Goal: Find specific fact: Find specific fact

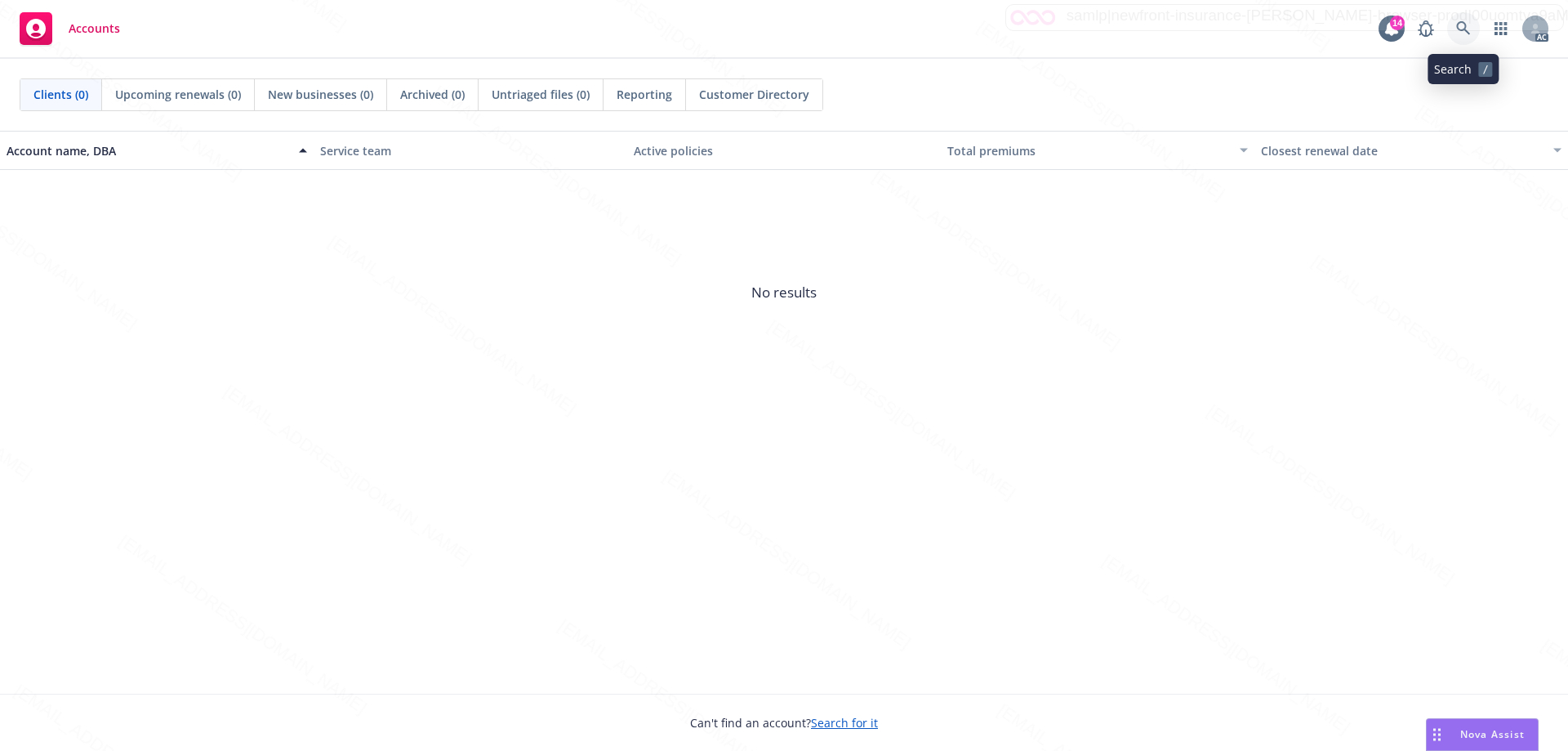
click at [1462, 29] on icon at bounding box center [1463, 28] width 14 height 14
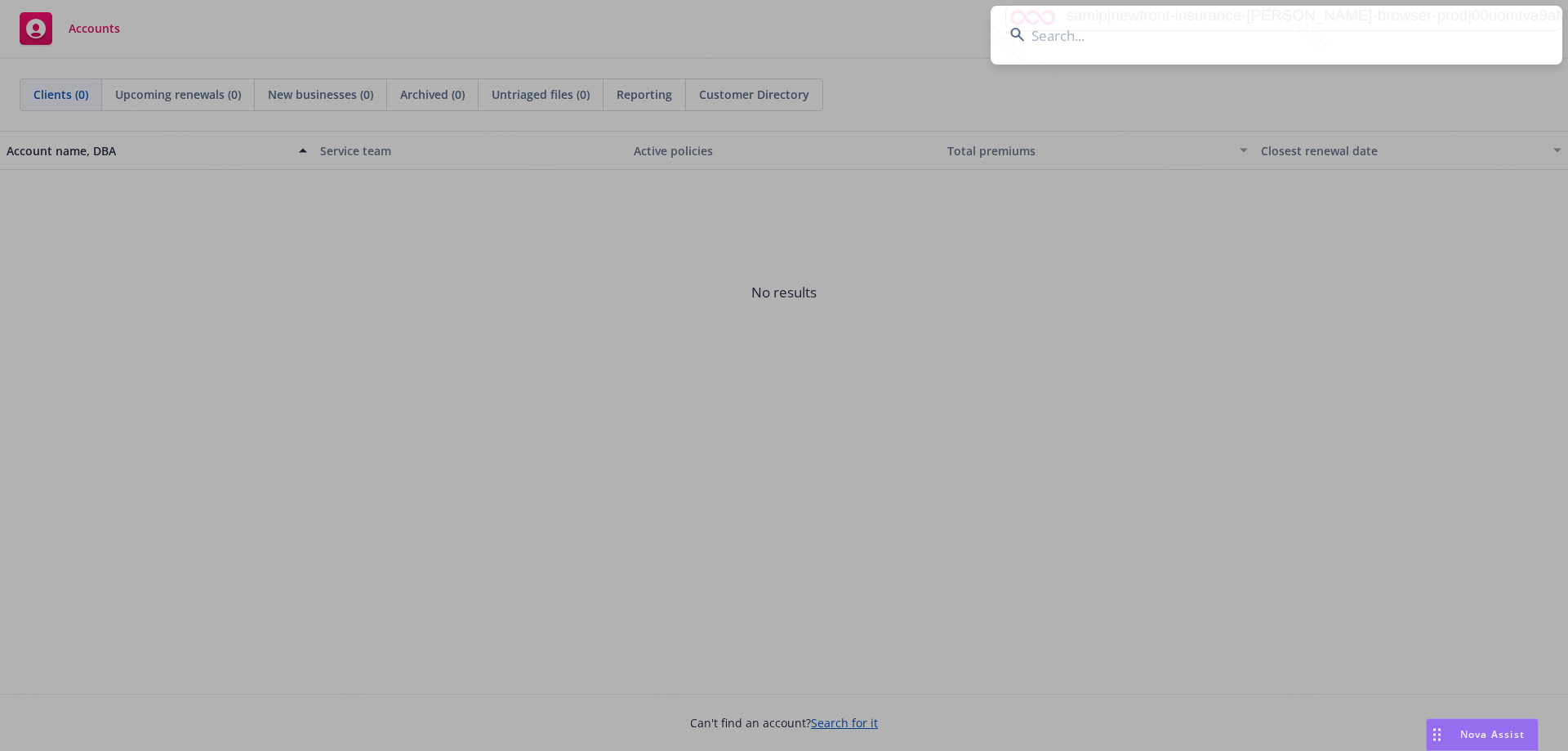
click at [1153, 46] on input at bounding box center [1277, 35] width 572 height 59
type input "[PHONE_NUMBER]"
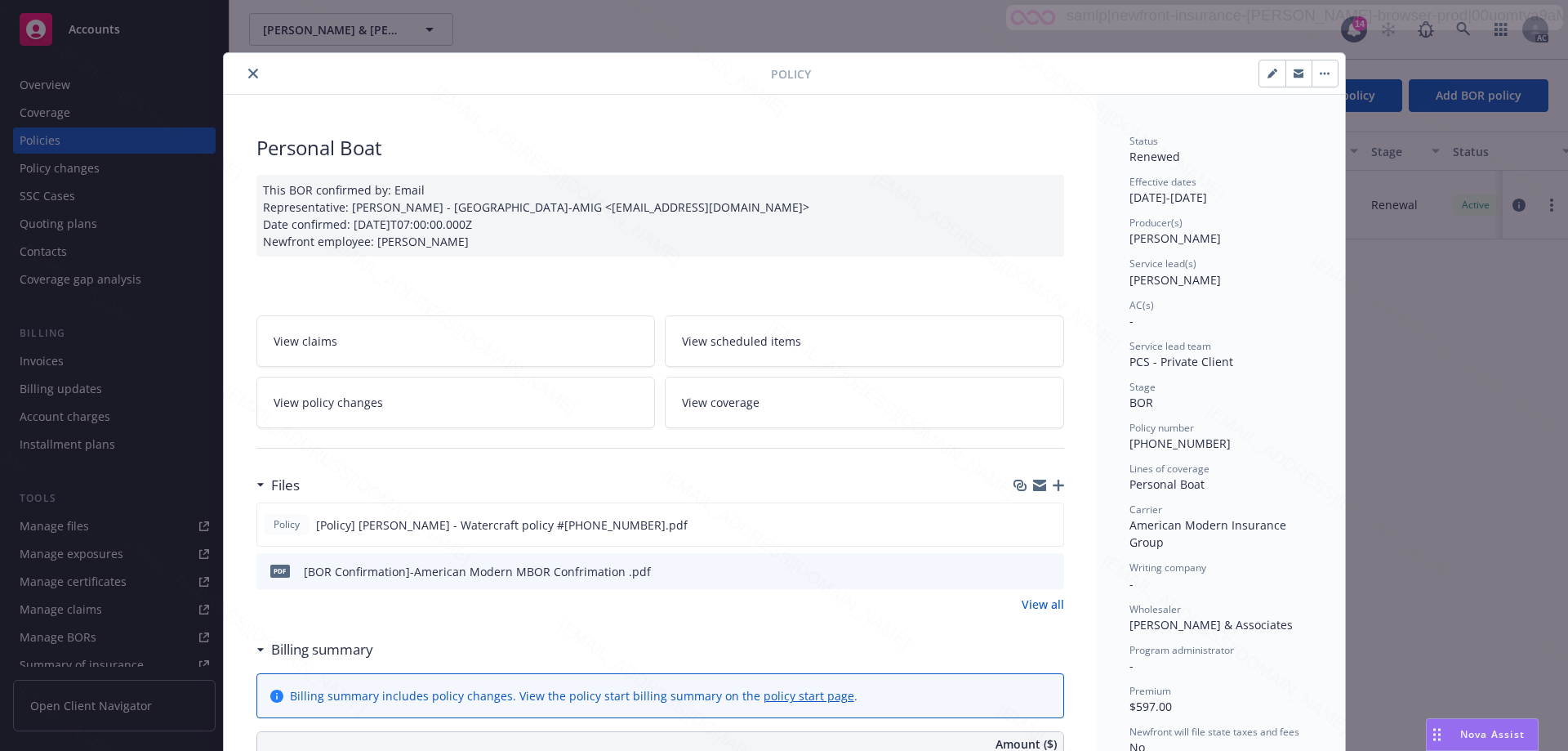
click at [249, 73] on icon "close" at bounding box center [254, 74] width 10 height 10
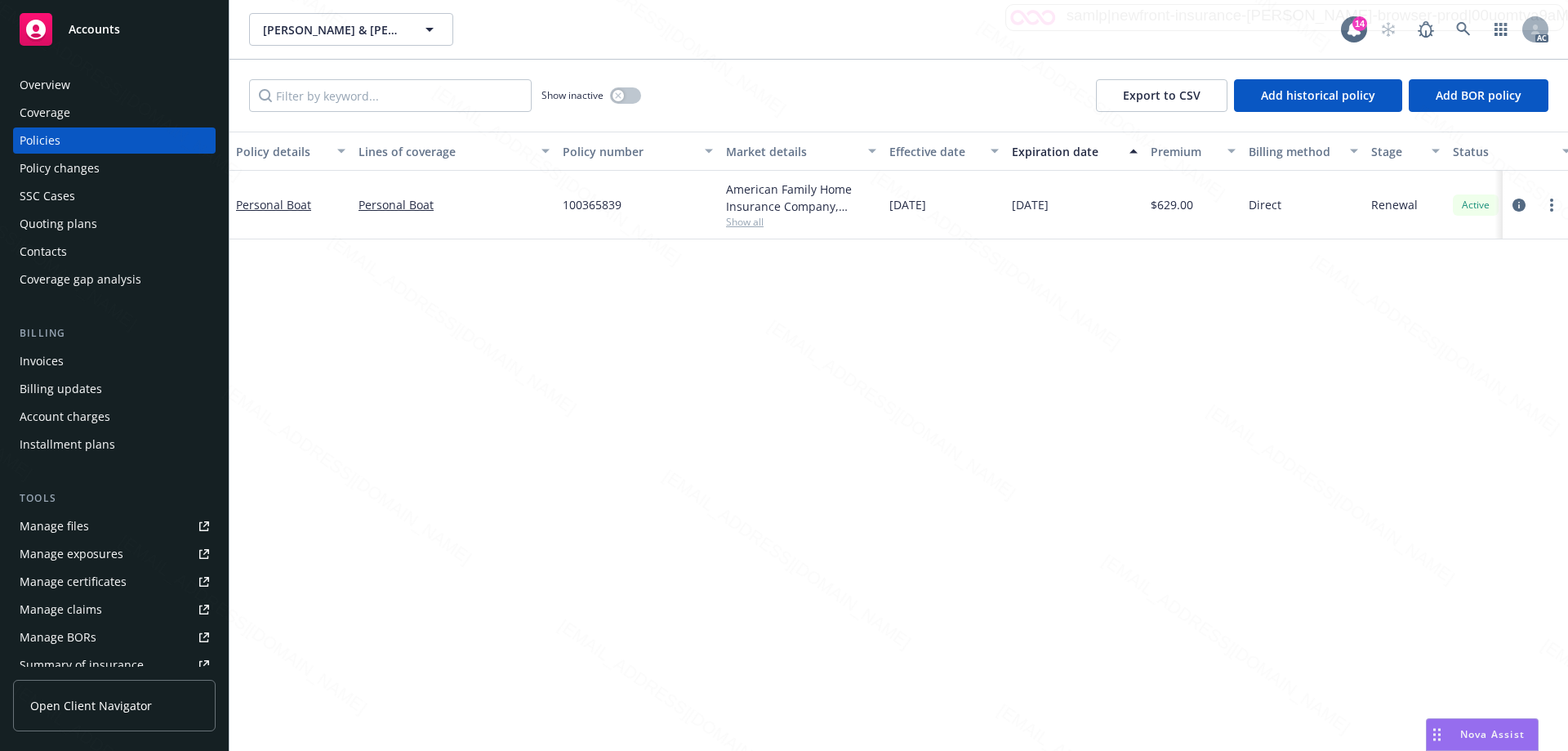
click at [67, 83] on div "Overview" at bounding box center [45, 84] width 50 height 26
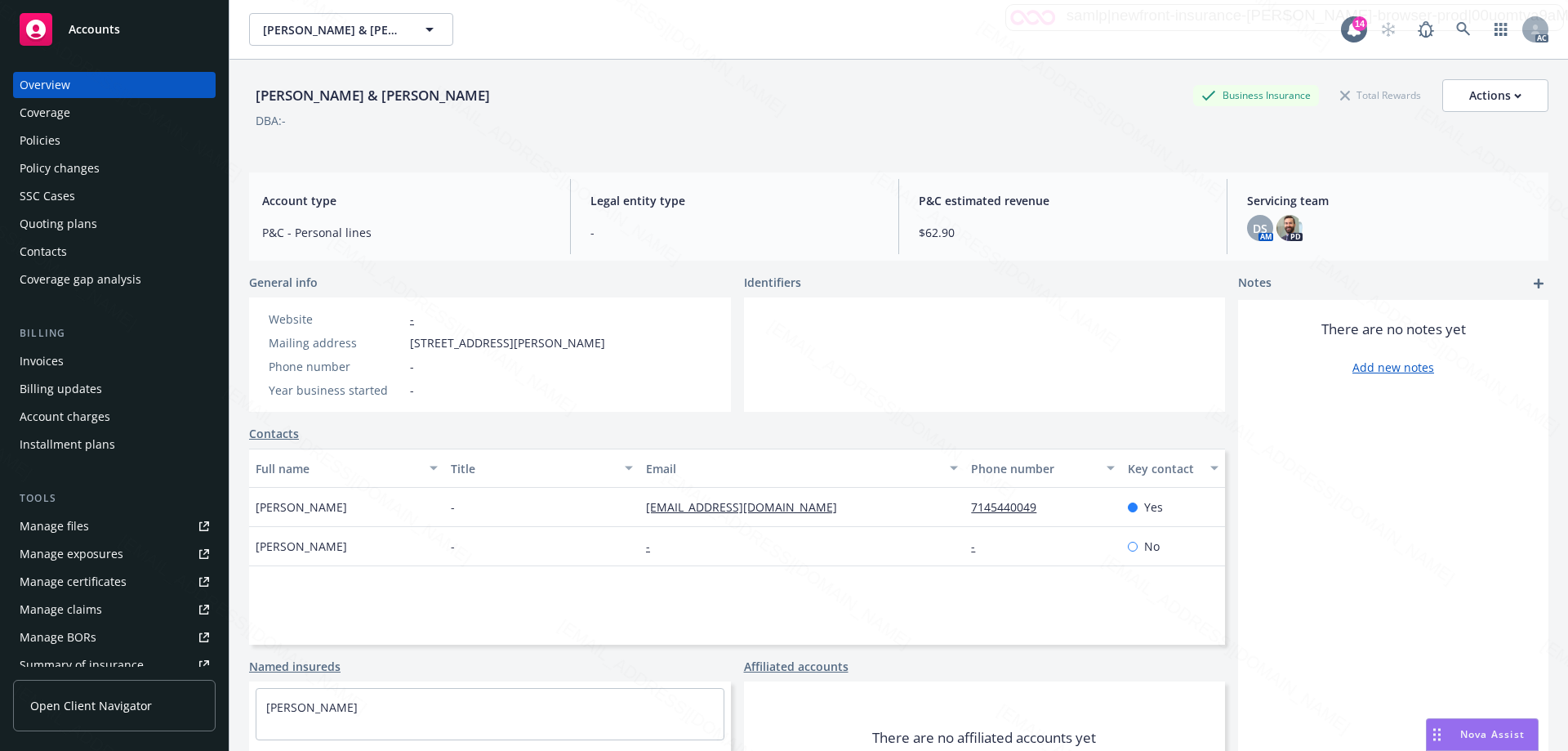
click at [66, 135] on div "Policies" at bounding box center [114, 140] width 190 height 26
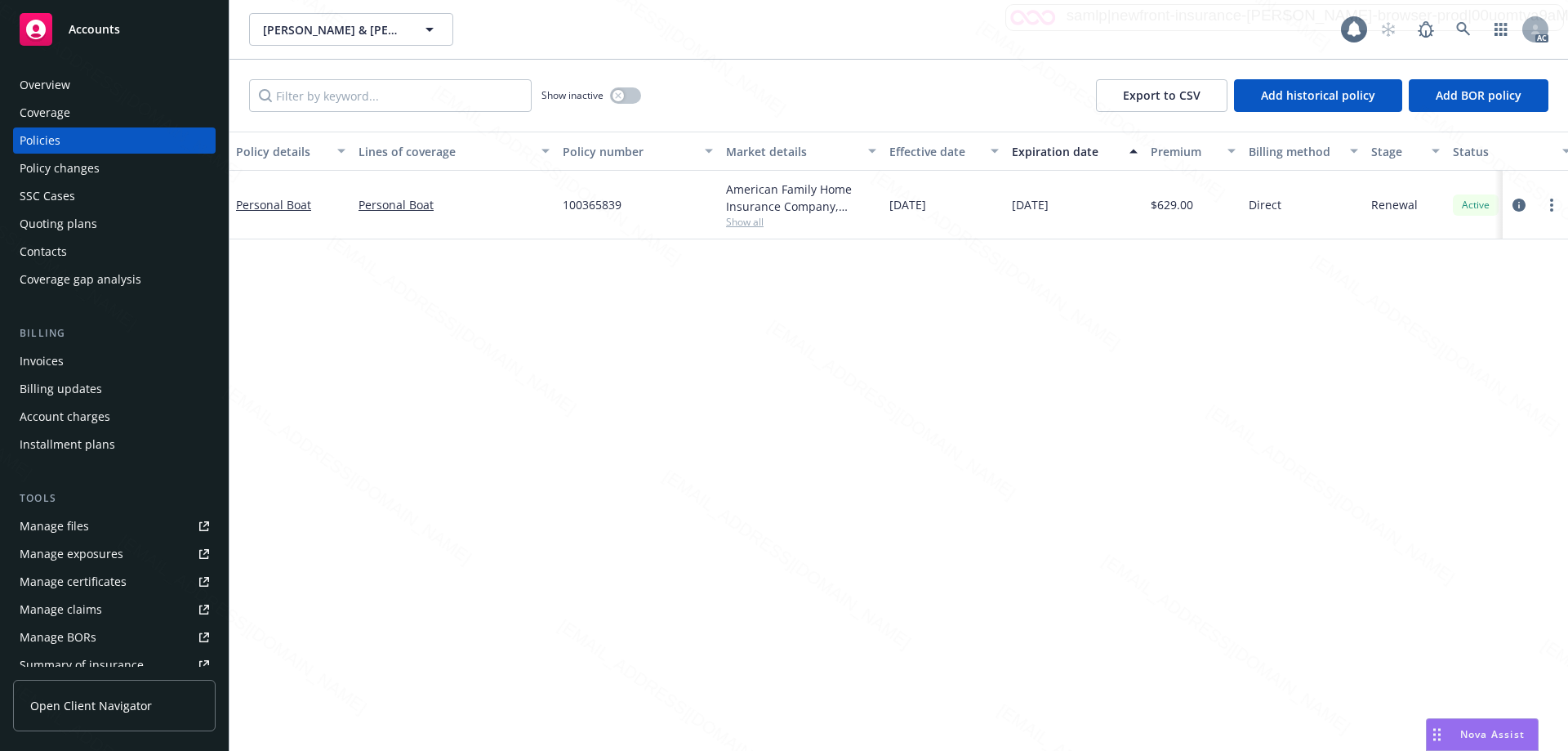
click at [590, 205] on span "100365839" at bounding box center [591, 205] width 59 height 17
copy span "100365839"
click at [62, 82] on div "Overview" at bounding box center [45, 84] width 50 height 26
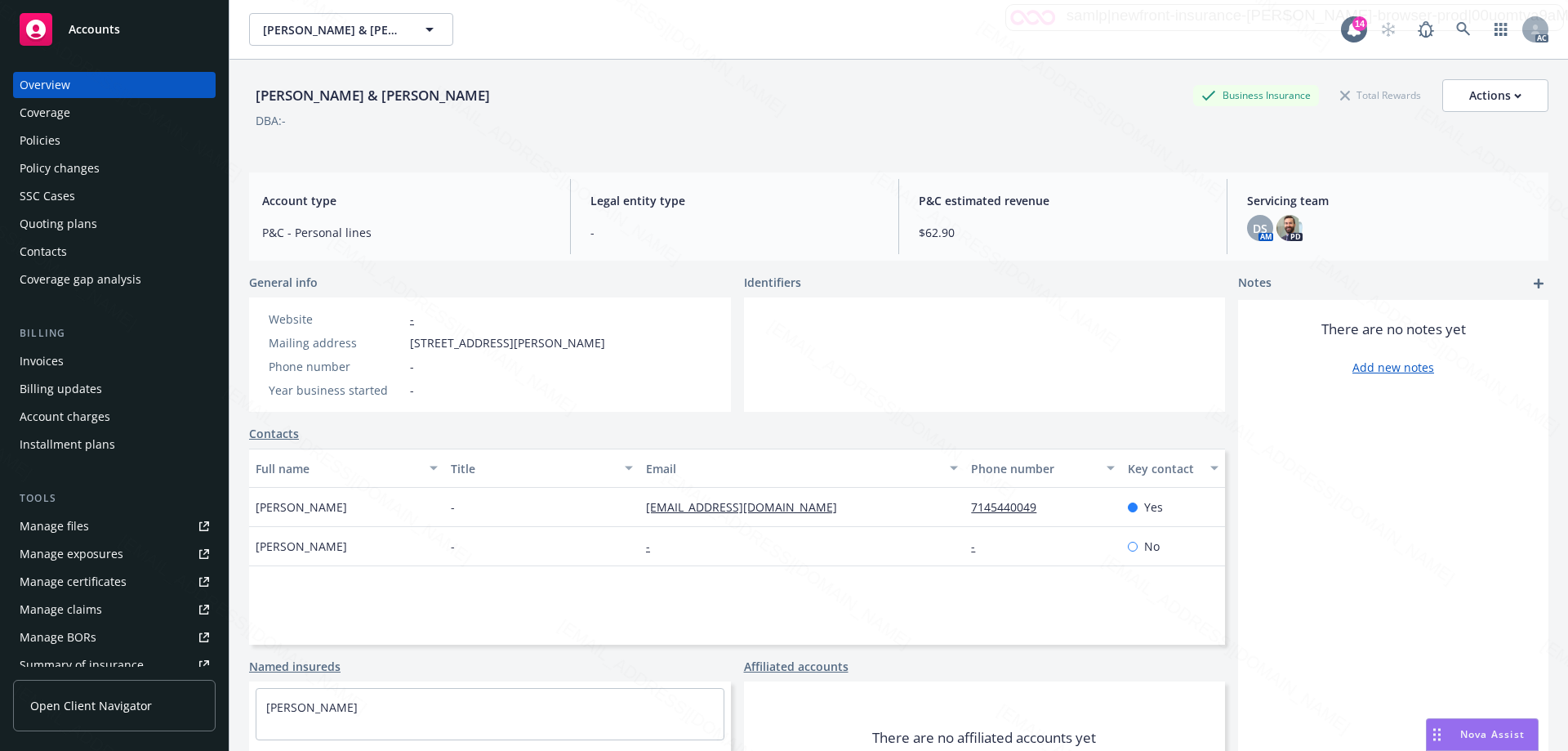
click at [49, 136] on div "Policies" at bounding box center [40, 140] width 41 height 26
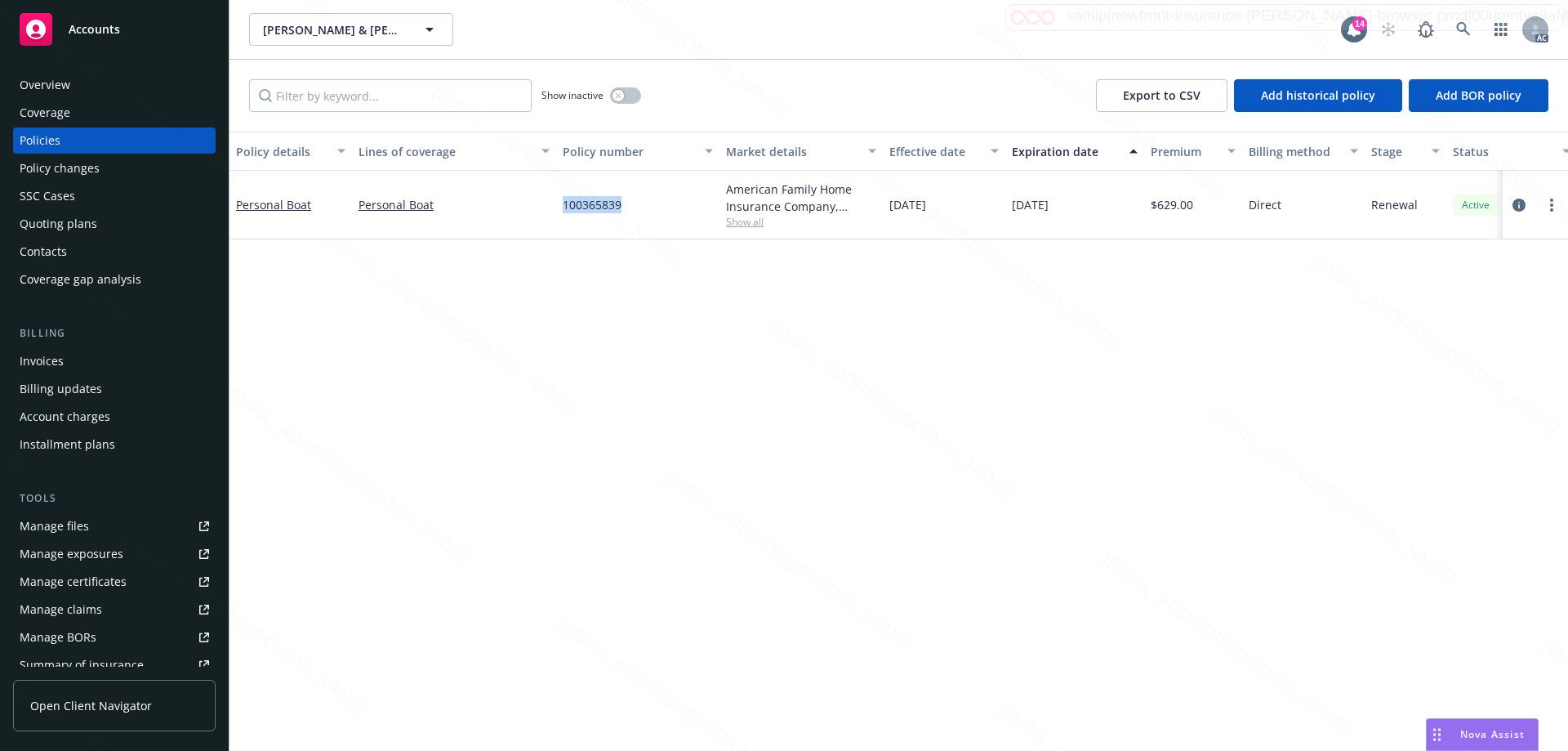
drag, startPoint x: 642, startPoint y: 209, endPoint x: 551, endPoint y: 210, distance: 91.0
click at [551, 210] on div "Personal Boat Personal Boat 100365839 American Family Home Insurance Company, A…" at bounding box center [1017, 204] width 1577 height 69
copy div "100365839"
click at [62, 86] on div "Overview" at bounding box center [45, 84] width 50 height 26
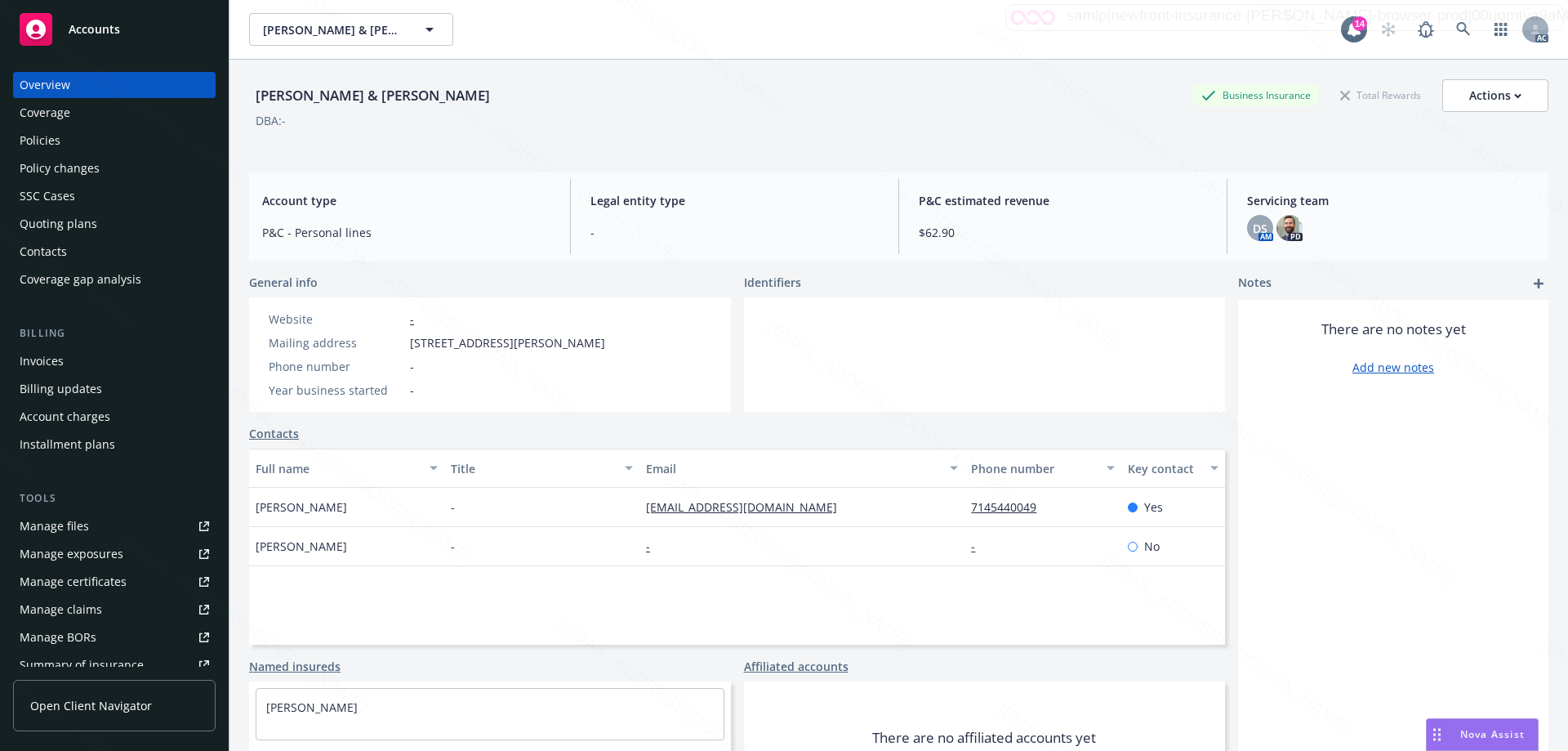
click at [75, 81] on div "Overview" at bounding box center [114, 84] width 190 height 26
